Goal: Task Accomplishment & Management: Complete application form

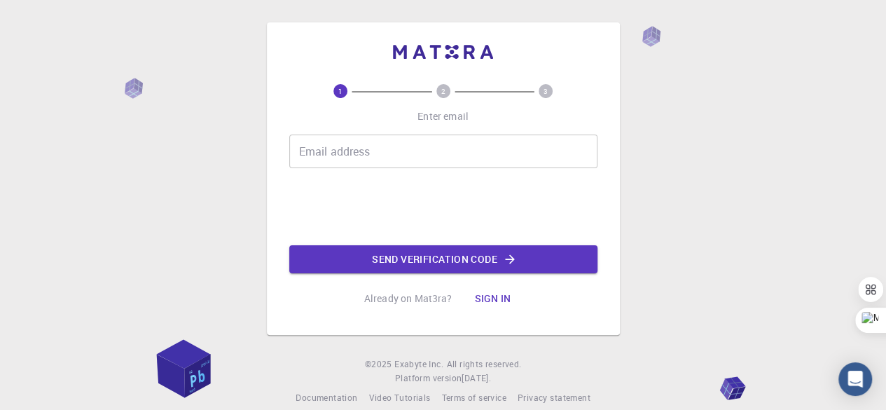
click at [361, 151] on input "Email address" at bounding box center [443, 151] width 308 height 34
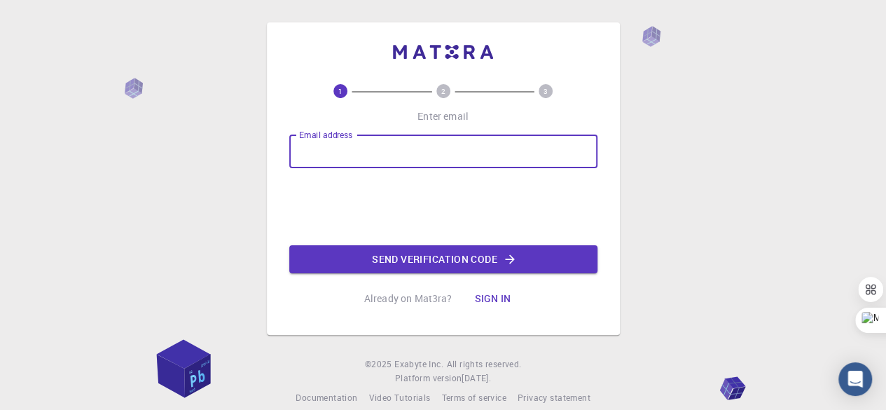
type input "[EMAIL_ADDRESS][DOMAIN_NAME]"
click at [481, 251] on button "Send verification code" at bounding box center [443, 259] width 308 height 28
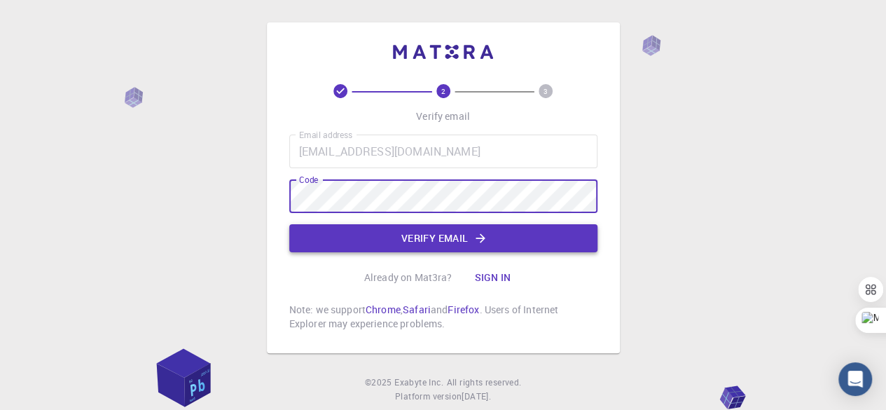
click at [419, 235] on button "Verify email" at bounding box center [443, 238] width 308 height 28
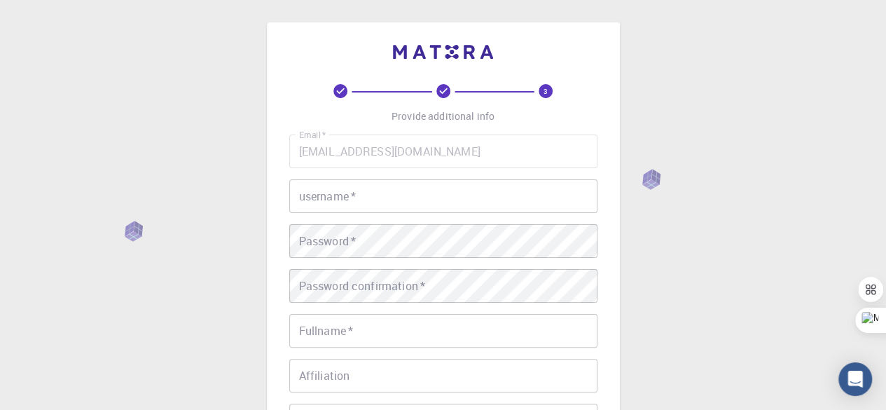
click at [386, 201] on input "username   *" at bounding box center [443, 196] width 308 height 34
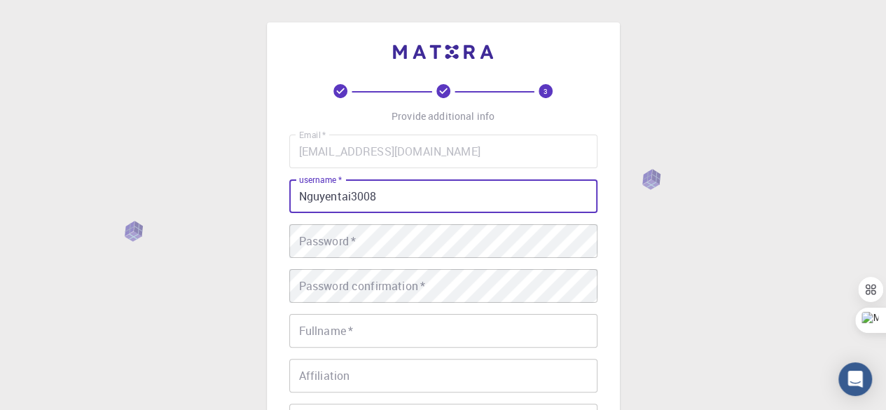
type input "Nguyentai3008"
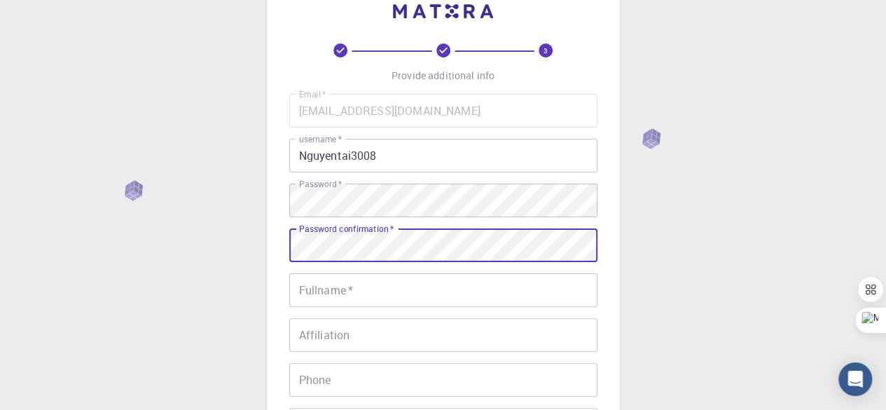
scroll to position [70, 0]
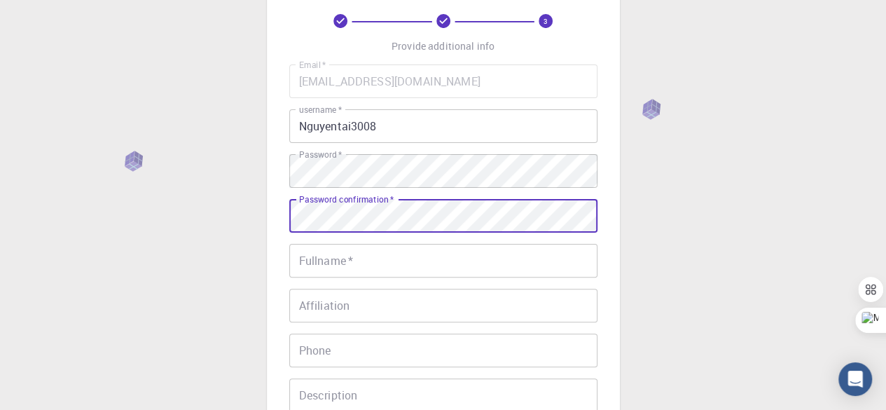
click at [343, 264] on input "Fullname   *" at bounding box center [443, 261] width 308 height 34
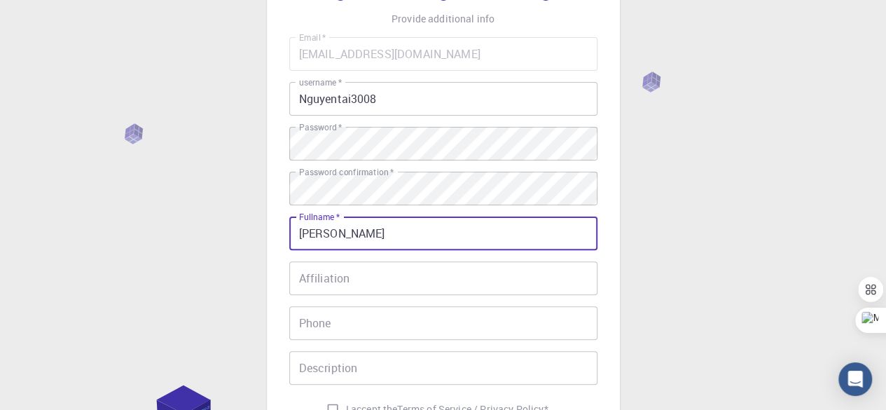
scroll to position [140, 0]
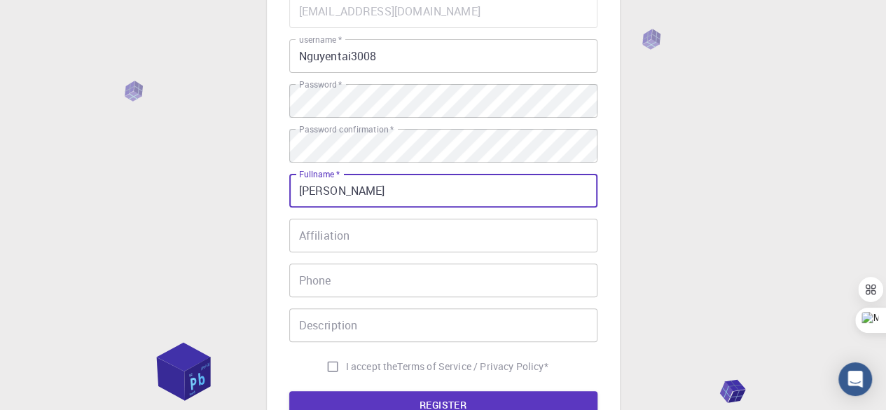
type input "[PERSON_NAME]"
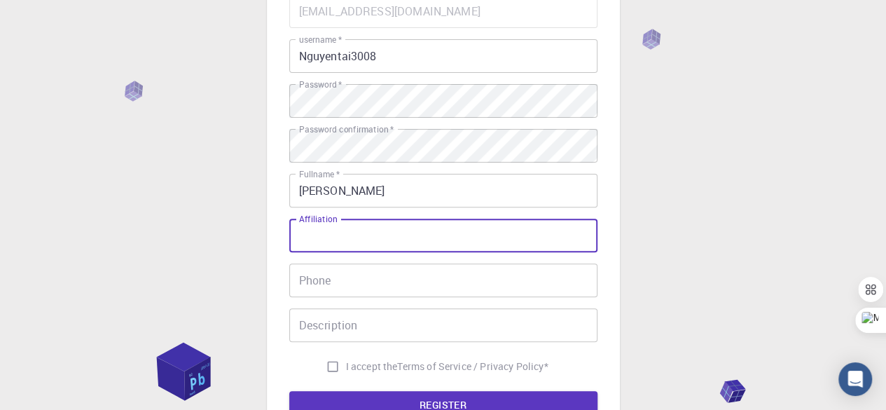
click at [342, 223] on input "Affiliation" at bounding box center [443, 235] width 308 height 34
click at [351, 285] on input "Phone" at bounding box center [443, 280] width 308 height 34
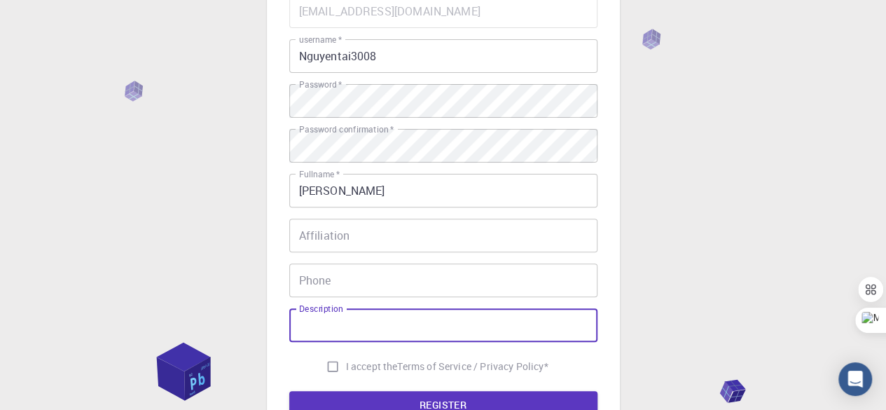
click at [347, 330] on input "Description" at bounding box center [443, 325] width 308 height 34
click at [329, 364] on input "I accept the Terms of Service / Privacy Policy *" at bounding box center [332, 366] width 27 height 27
checkbox input "true"
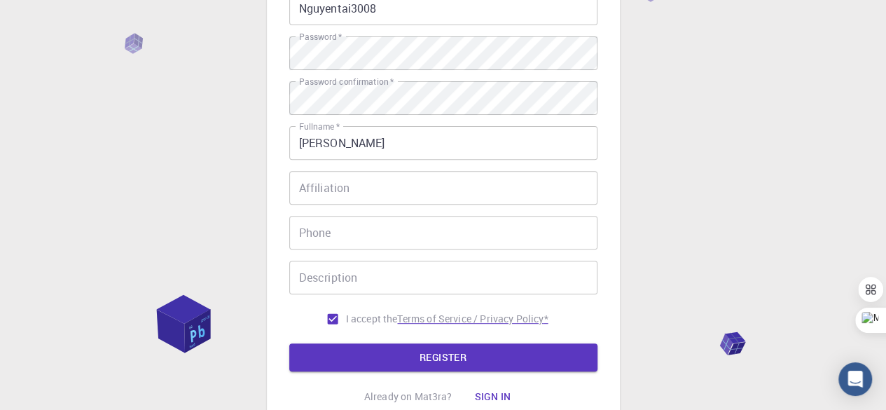
scroll to position [210, 0]
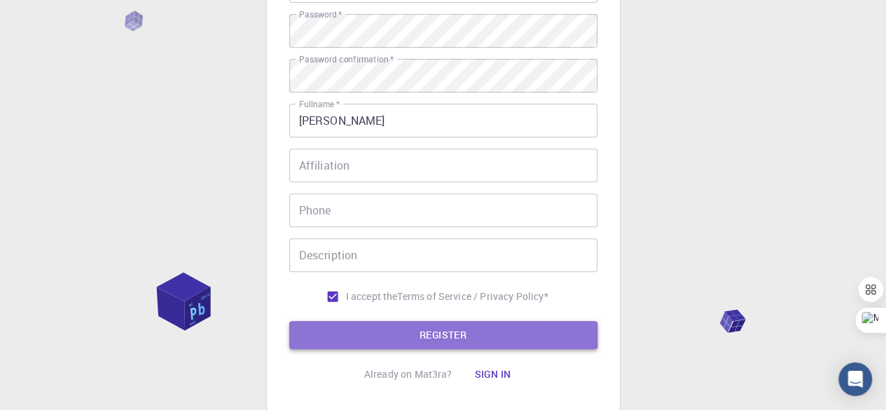
click at [446, 331] on button "REGISTER" at bounding box center [443, 335] width 308 height 28
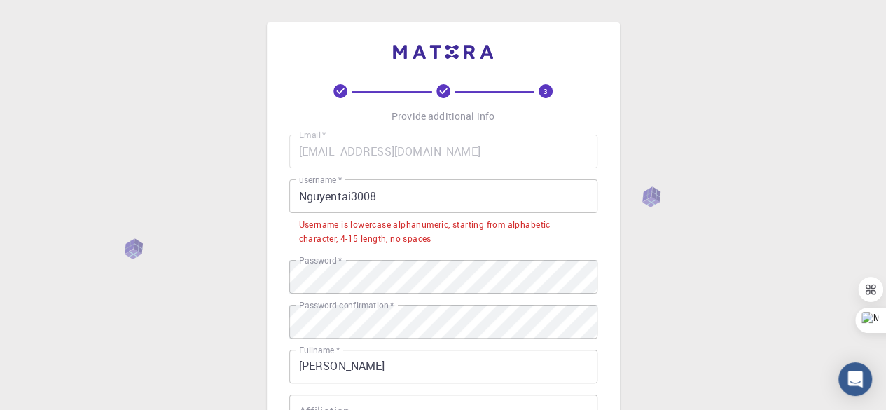
scroll to position [0, 0]
click at [305, 201] on input "Nguyentai3008" at bounding box center [443, 196] width 308 height 34
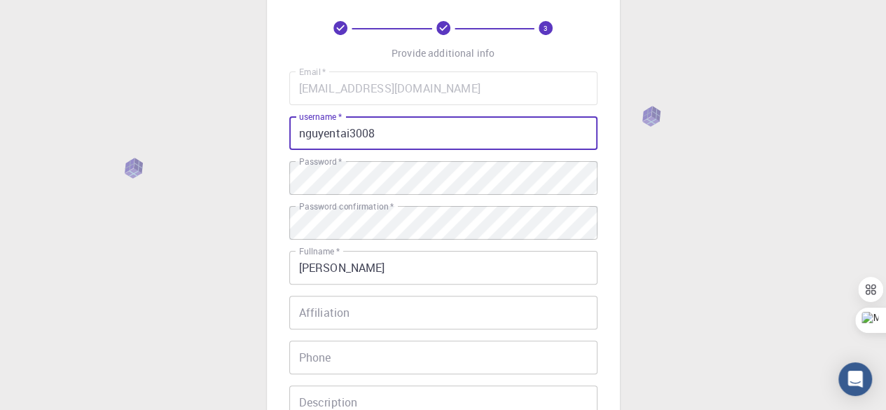
scroll to position [304, 0]
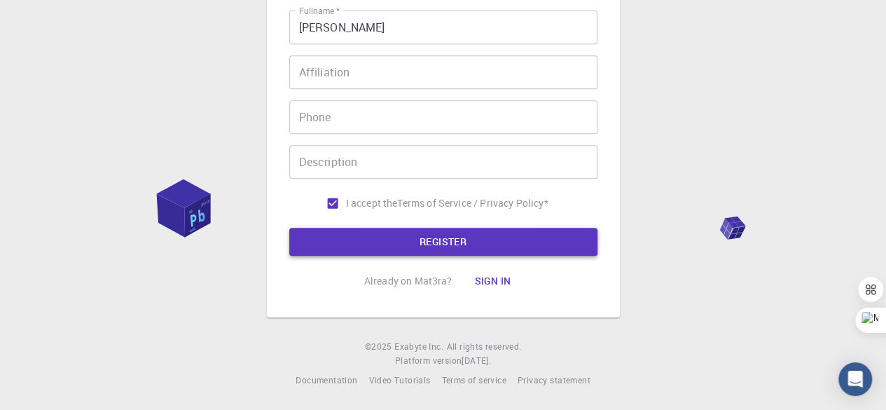
type input "nguyentai3008"
click at [394, 238] on button "REGISTER" at bounding box center [443, 242] width 308 height 28
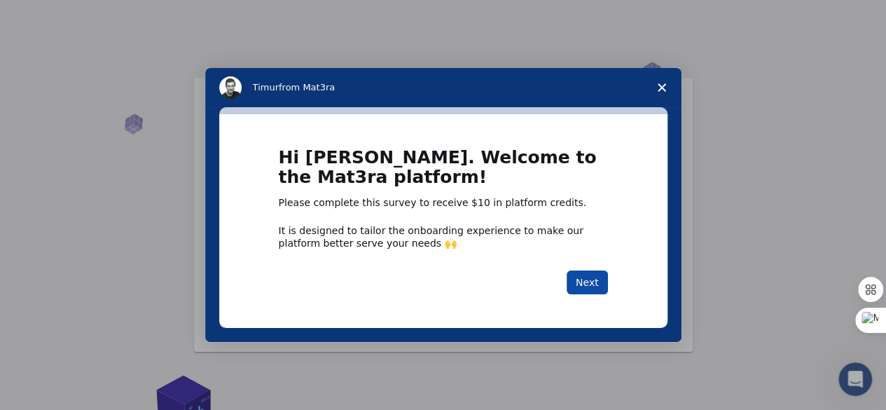
click at [584, 281] on button "Next" at bounding box center [586, 282] width 41 height 24
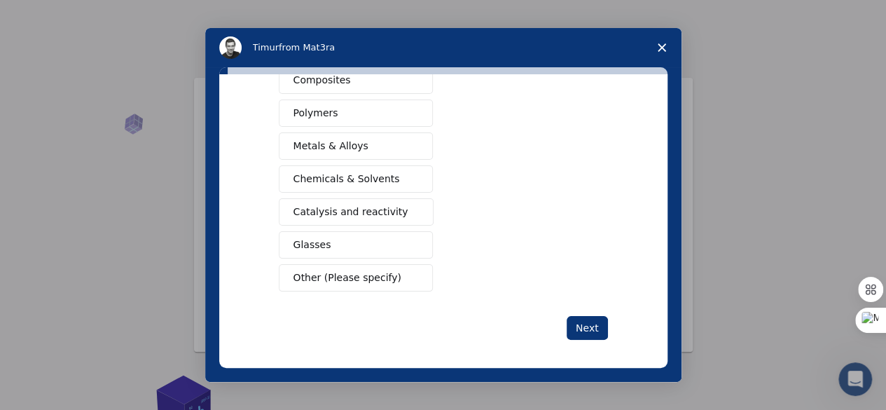
click at [371, 274] on span "Other (Please specify)" at bounding box center [347, 277] width 108 height 15
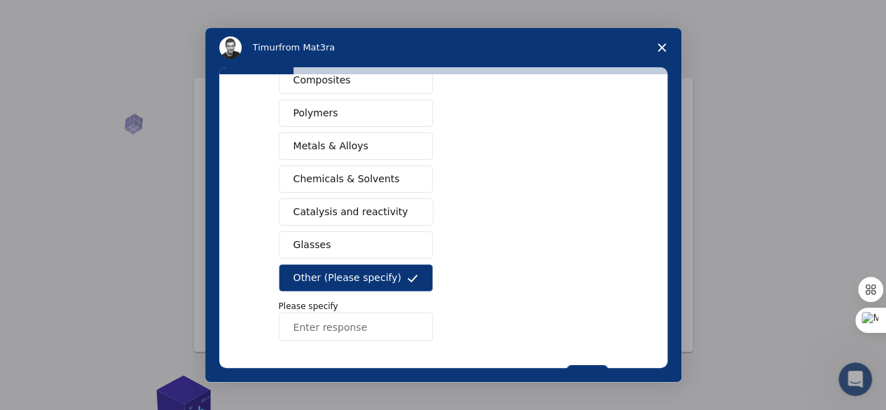
click at [361, 319] on input "Enter response" at bounding box center [356, 326] width 154 height 28
type input "m"
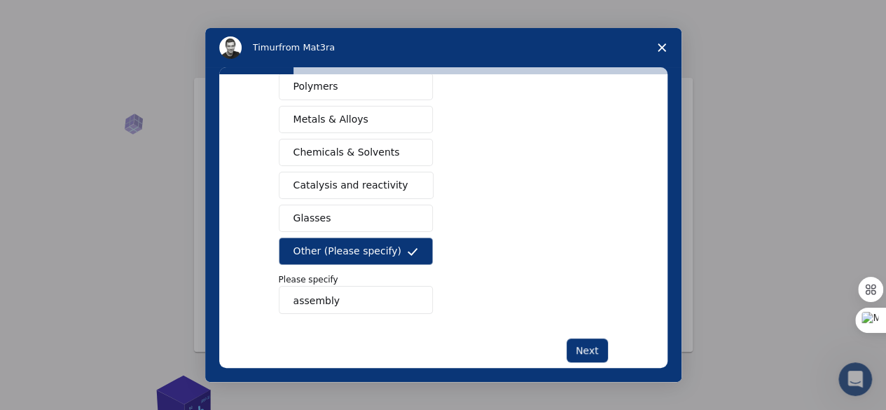
scroll to position [309, 0]
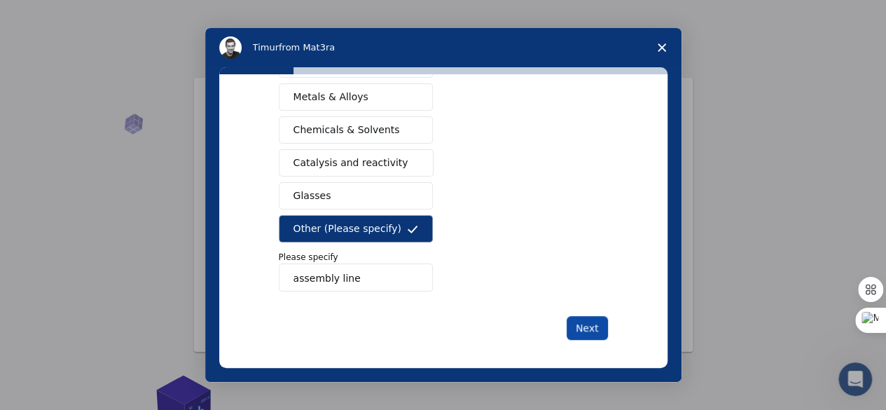
type input "assembly line"
click at [587, 324] on button "Next" at bounding box center [586, 328] width 41 height 24
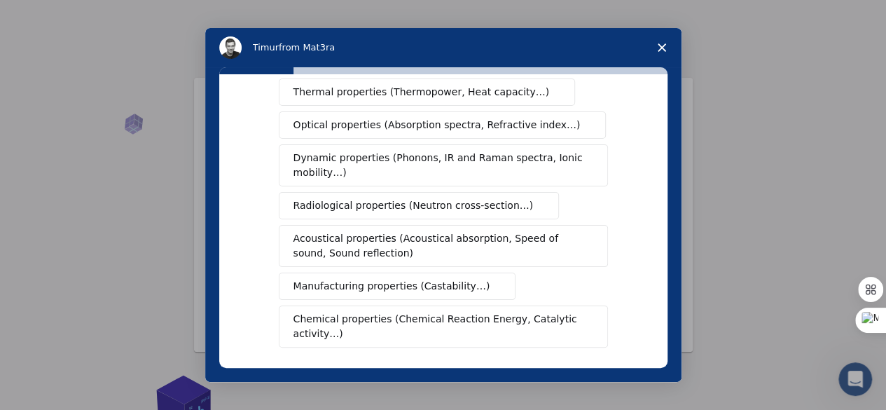
scroll to position [210, 0]
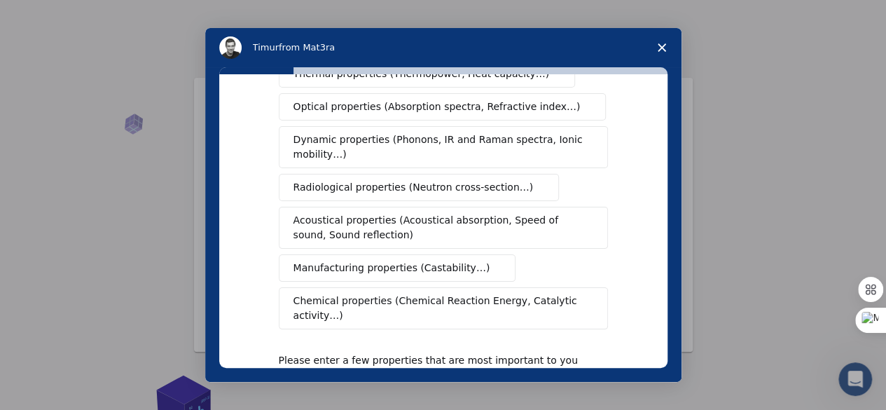
click at [410, 260] on span "Manufacturing properties (Castability…)" at bounding box center [391, 267] width 197 height 15
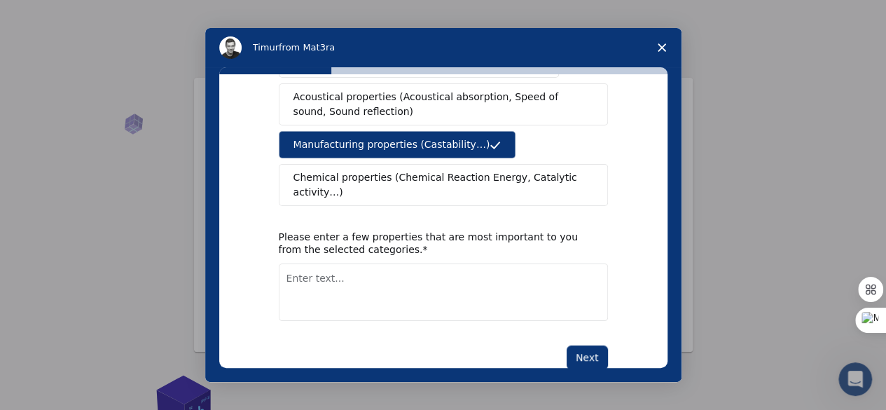
scroll to position [333, 0]
click at [584, 345] on button "Next" at bounding box center [586, 357] width 41 height 24
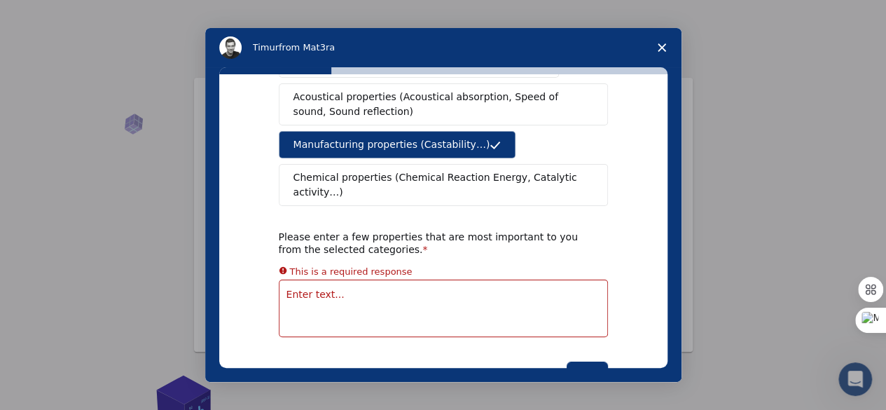
click at [445, 279] on textarea "Enter text..." at bounding box center [443, 307] width 329 height 57
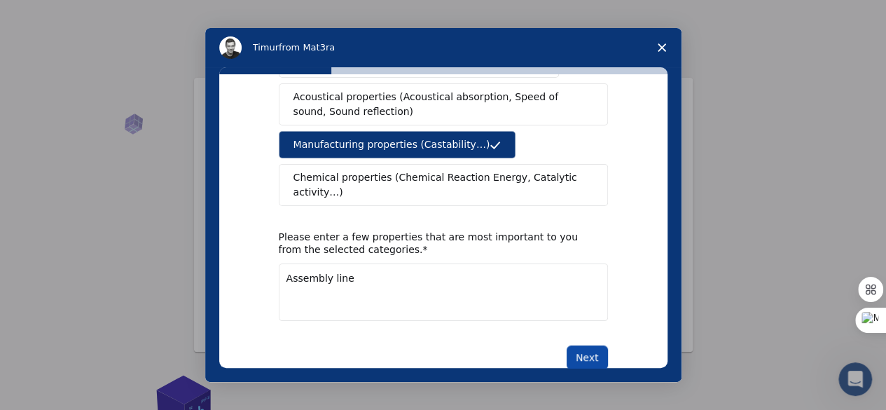
type textarea "Assembly line"
click at [590, 345] on button "Next" at bounding box center [586, 357] width 41 height 24
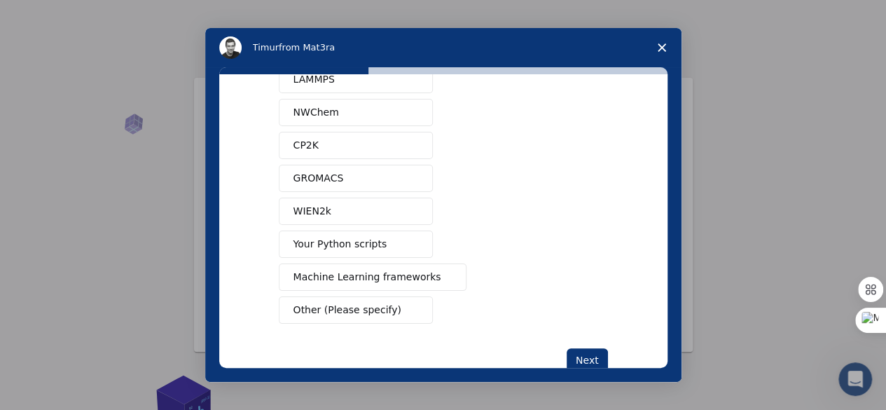
scroll to position [140, 0]
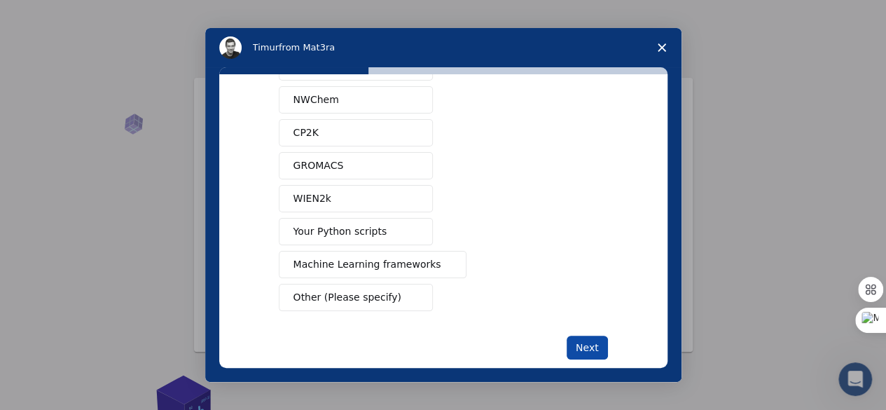
click at [586, 351] on button "Next" at bounding box center [586, 347] width 41 height 24
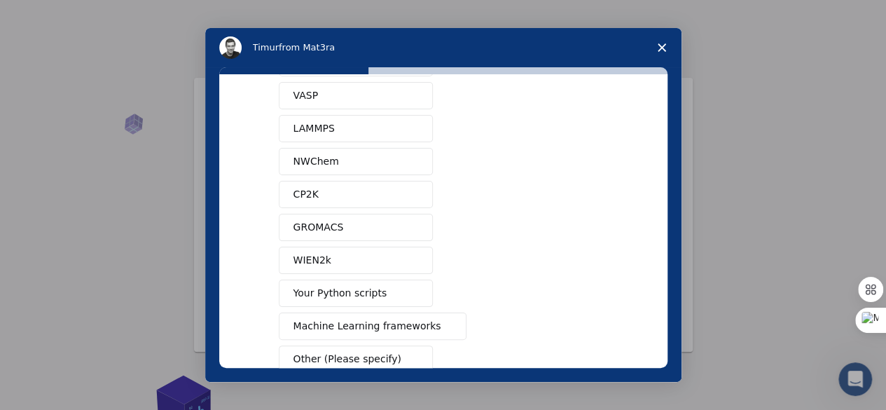
scroll to position [0, 0]
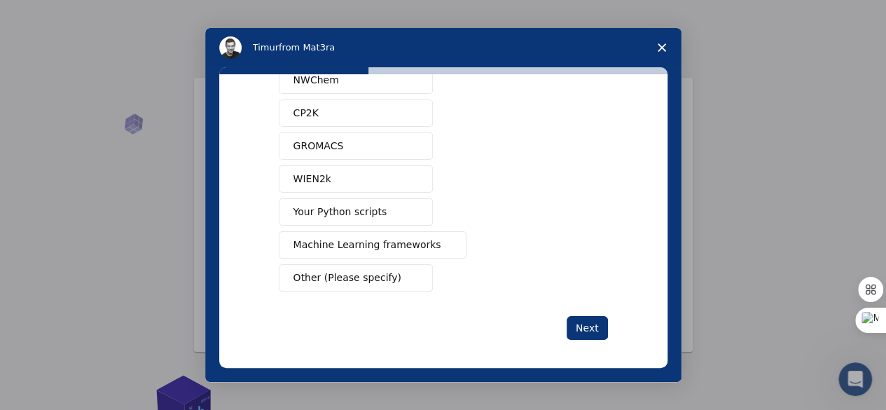
click at [342, 272] on span "Other (Please specify)" at bounding box center [347, 277] width 108 height 15
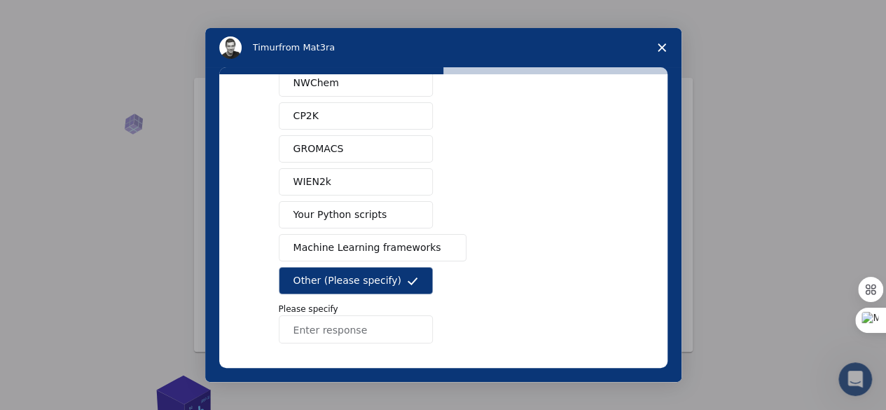
scroll to position [209, 0]
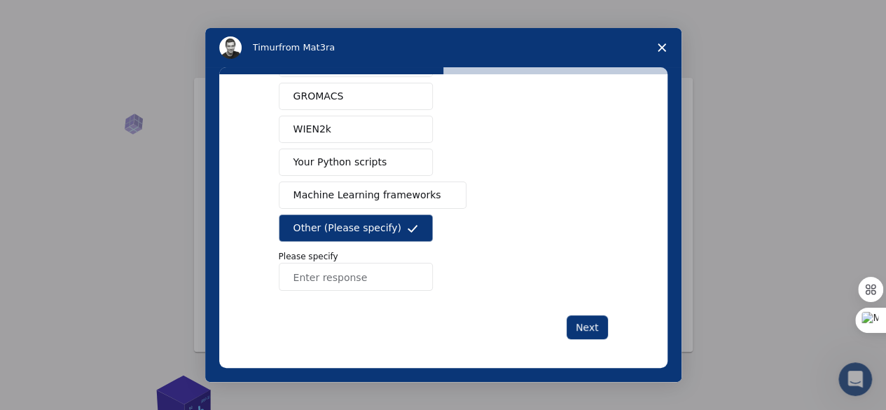
click at [348, 199] on button "Machine Learning frameworks" at bounding box center [373, 194] width 188 height 27
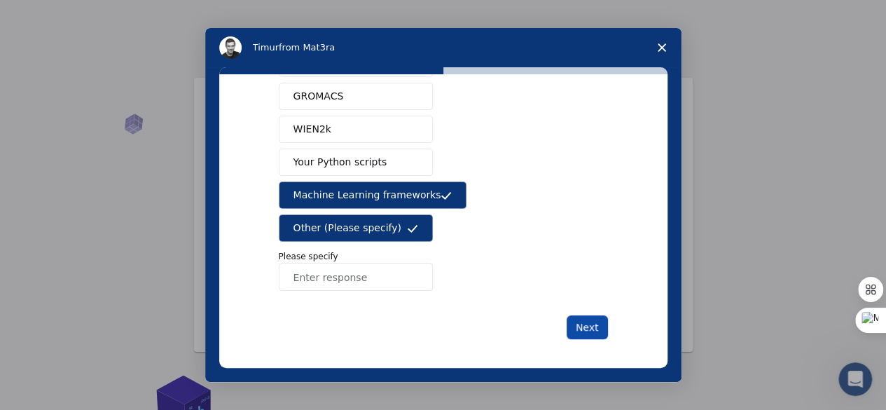
click at [592, 321] on button "Next" at bounding box center [586, 327] width 41 height 24
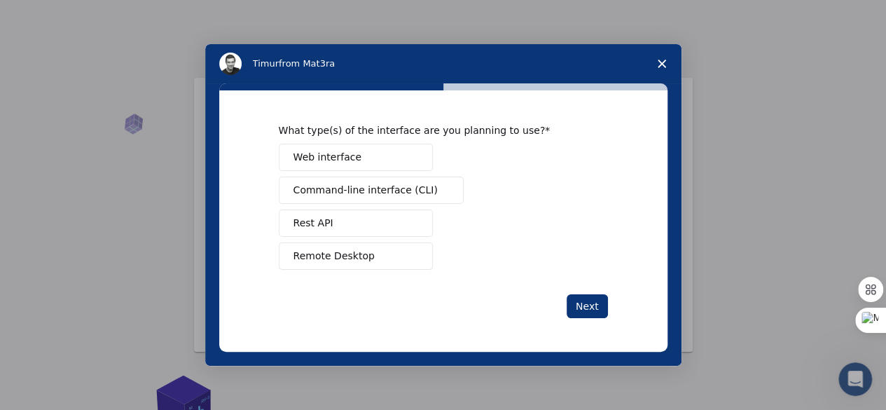
click at [379, 163] on button "Web interface" at bounding box center [356, 157] width 154 height 27
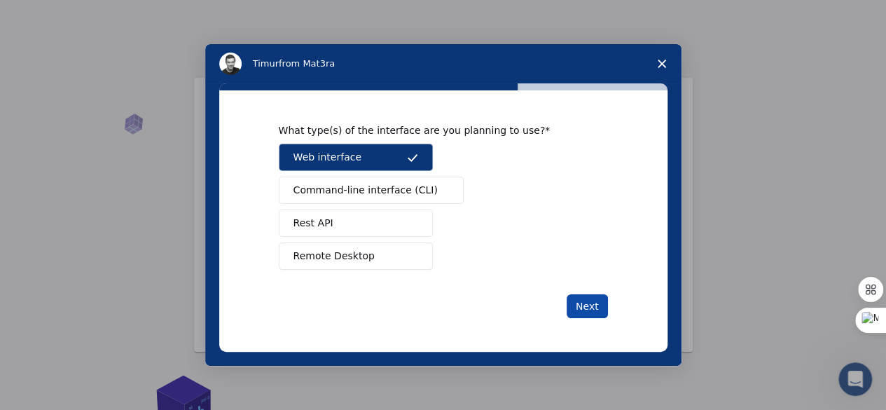
click at [599, 309] on button "Next" at bounding box center [586, 306] width 41 height 24
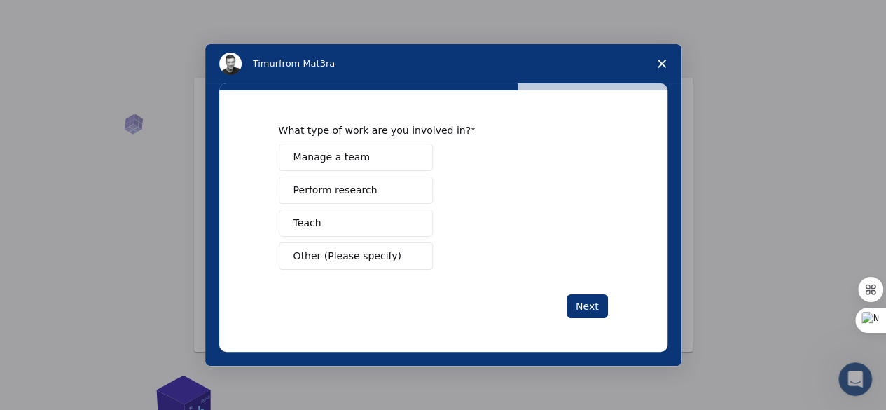
click at [356, 193] on span "Perform research" at bounding box center [335, 190] width 84 height 15
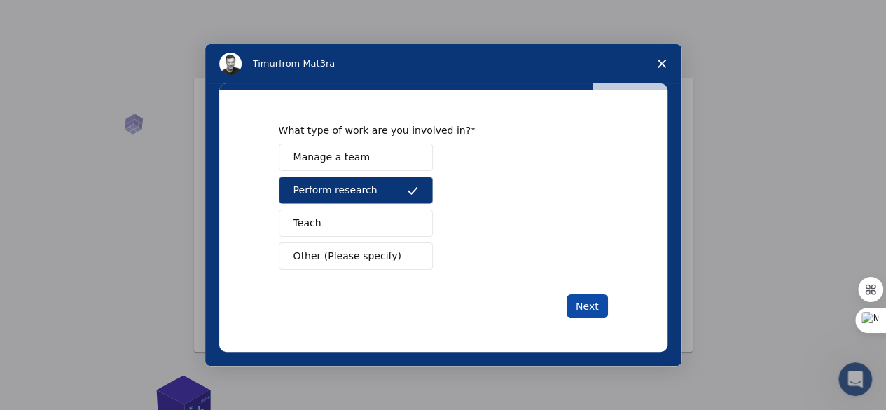
click at [594, 311] on button "Next" at bounding box center [586, 306] width 41 height 24
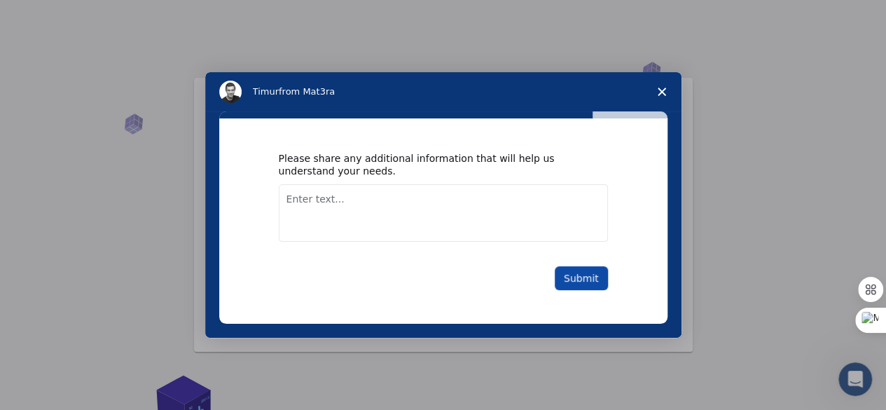
click at [580, 284] on button "Submit" at bounding box center [581, 278] width 53 height 24
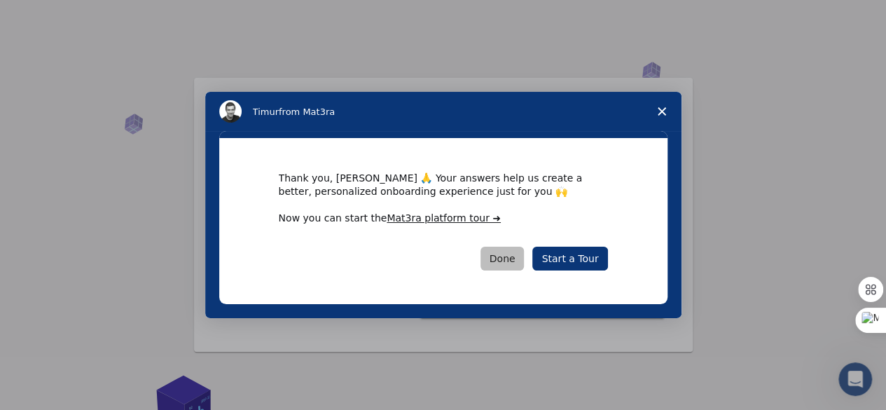
click at [506, 259] on button "Done" at bounding box center [502, 258] width 44 height 24
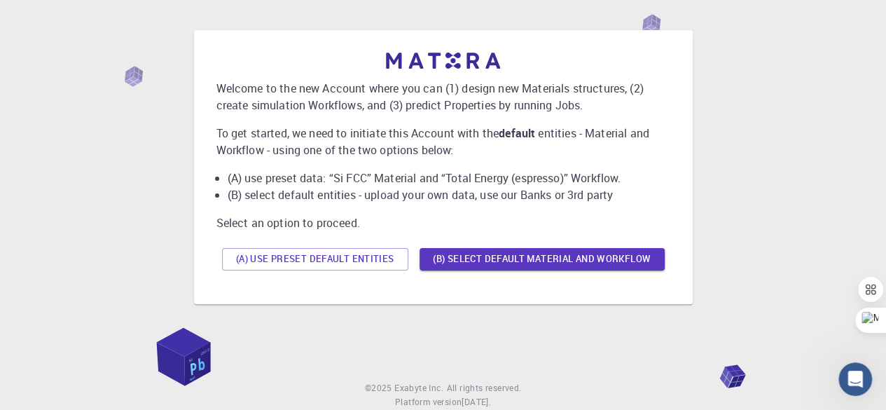
scroll to position [90, 0]
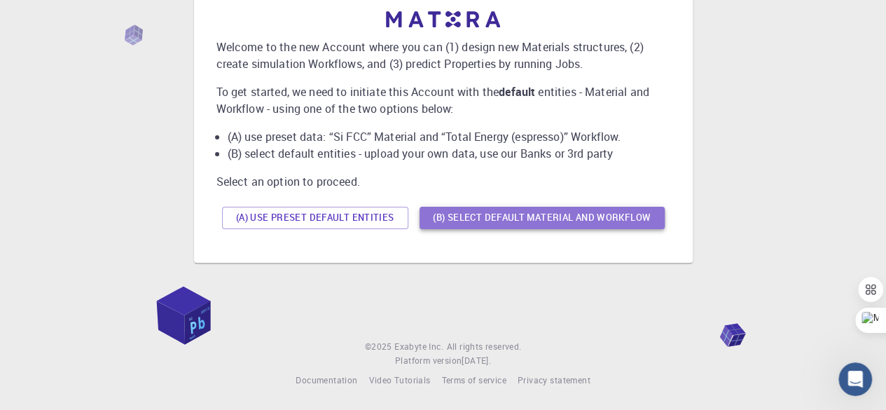
click at [478, 220] on button "(B) Select default material and workflow" at bounding box center [541, 218] width 245 height 22
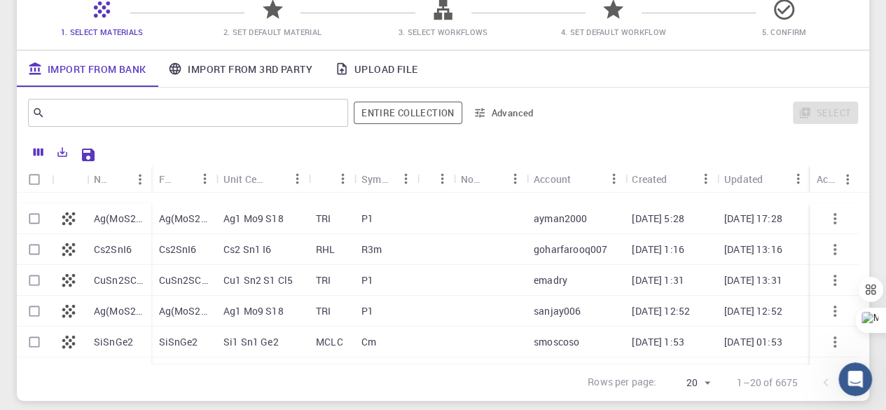
scroll to position [0, 0]
